Goal: Task Accomplishment & Management: Manage account settings

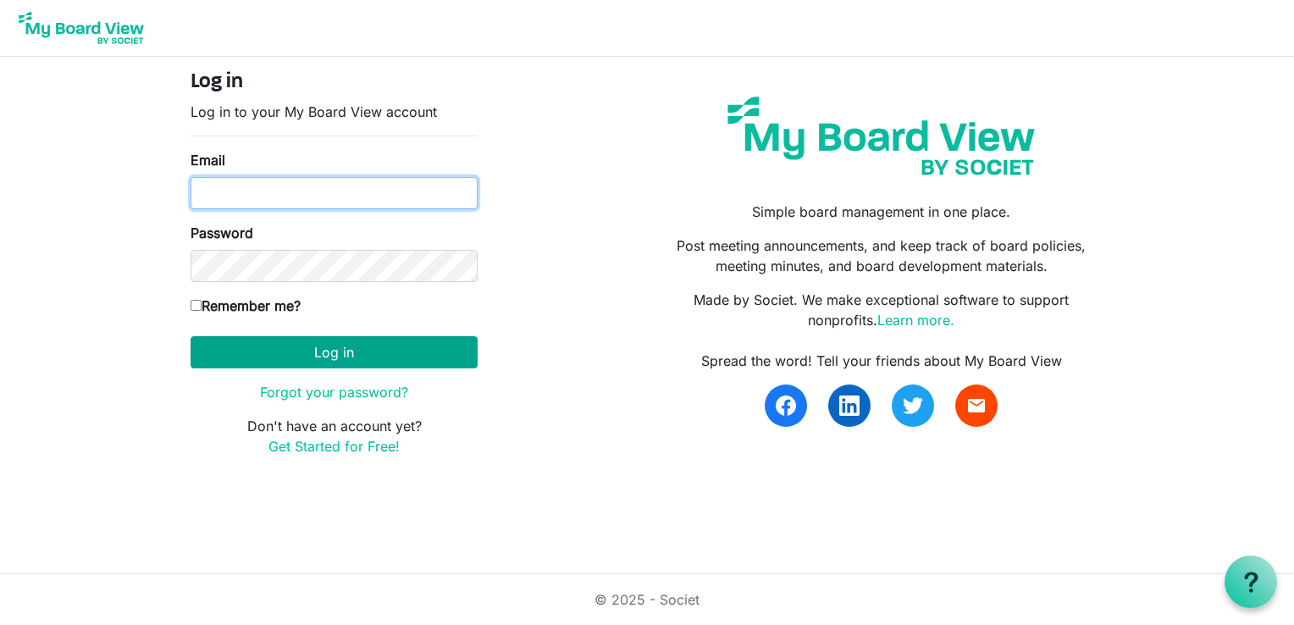
type input "mike.chocholak@intervineinc.com"
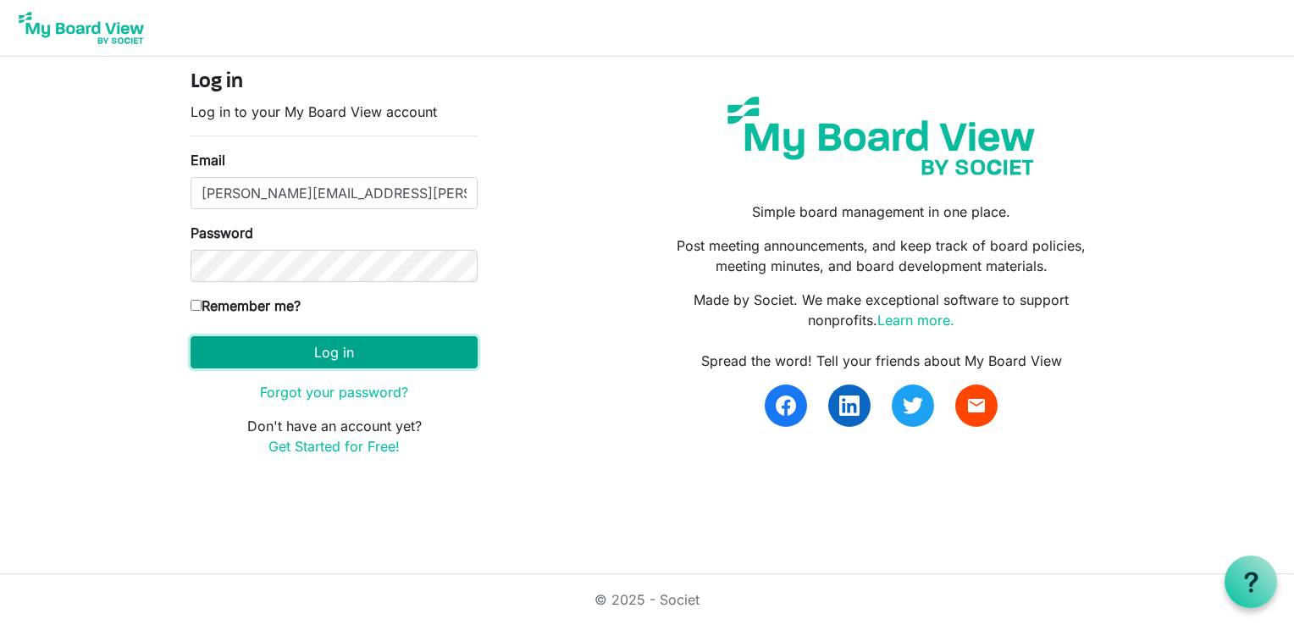
click at [241, 353] on button "Log in" at bounding box center [334, 352] width 287 height 32
